Goal: Information Seeking & Learning: Learn about a topic

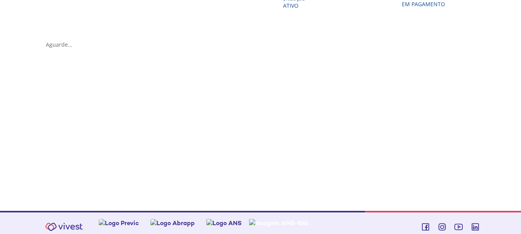
scroll to position [193, 0]
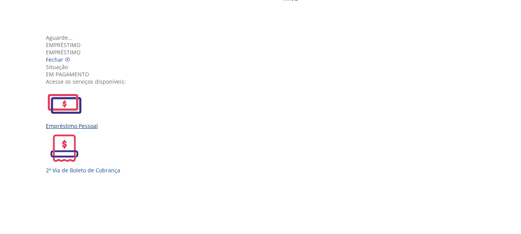
click at [83, 122] on img "Vivest" at bounding box center [64, 103] width 37 height 37
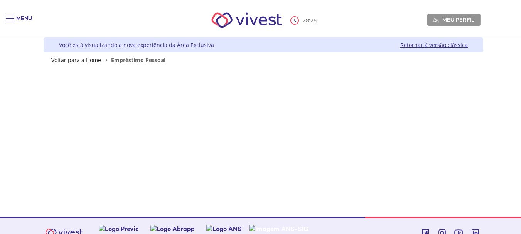
click at [8, 15] on span "Main header" at bounding box center [10, 15] width 8 height 1
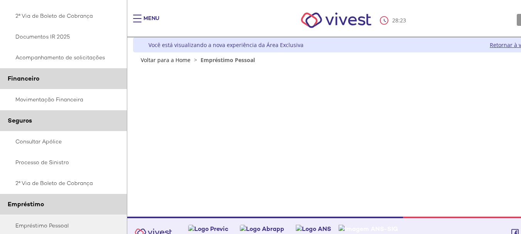
scroll to position [201, 0]
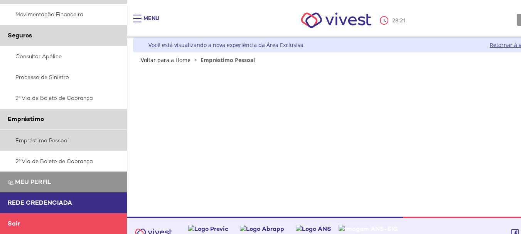
click at [44, 140] on link "Empréstimo Pessoal" at bounding box center [63, 140] width 127 height 21
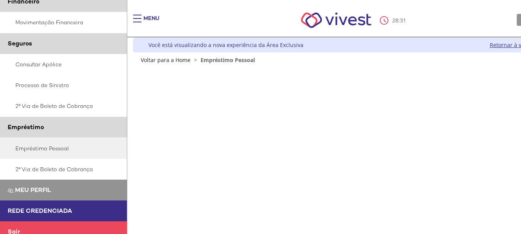
scroll to position [201, 0]
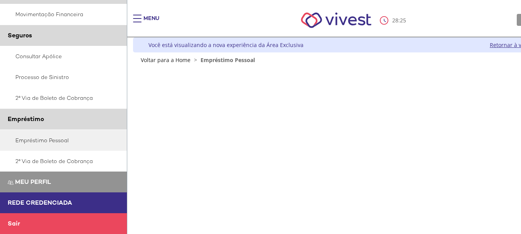
click at [140, 18] on div "Main header" at bounding box center [137, 22] width 8 height 15
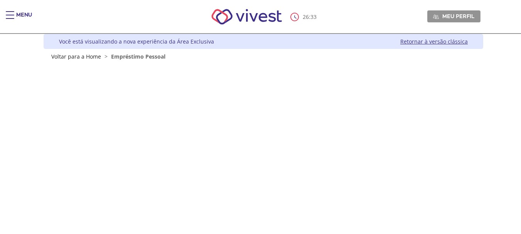
scroll to position [0, 0]
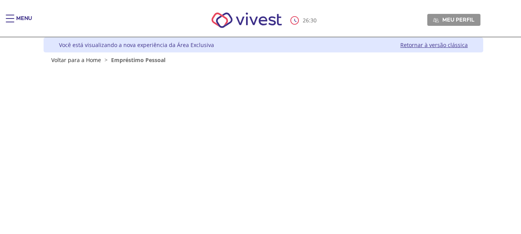
click at [10, 19] on div "Main header" at bounding box center [10, 22] width 8 height 15
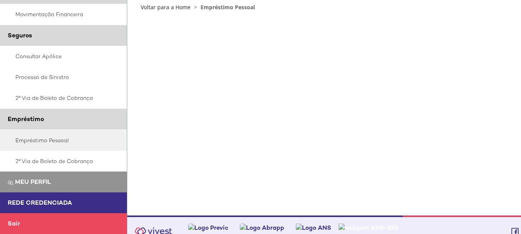
scroll to position [65, 0]
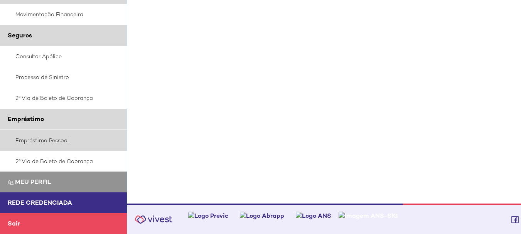
click at [32, 138] on link "Empréstimo Pessoal" at bounding box center [63, 140] width 127 height 21
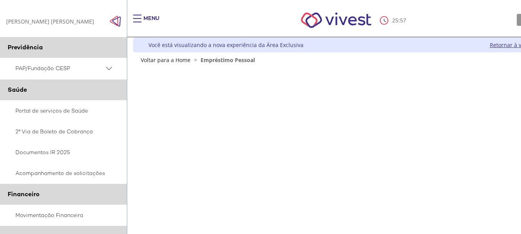
click at [136, 18] on div "Main header" at bounding box center [137, 22] width 8 height 15
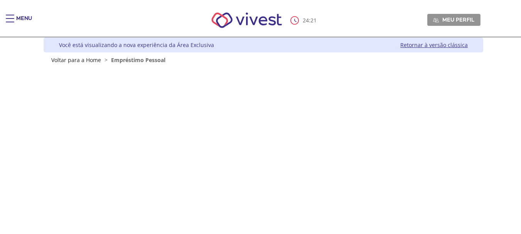
click at [7, 20] on div "Main header" at bounding box center [10, 22] width 8 height 15
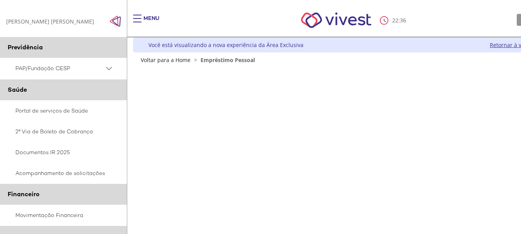
click at [139, 19] on span "Main header" at bounding box center [137, 18] width 8 height 1
